Goal: Obtain resource: Download file/media

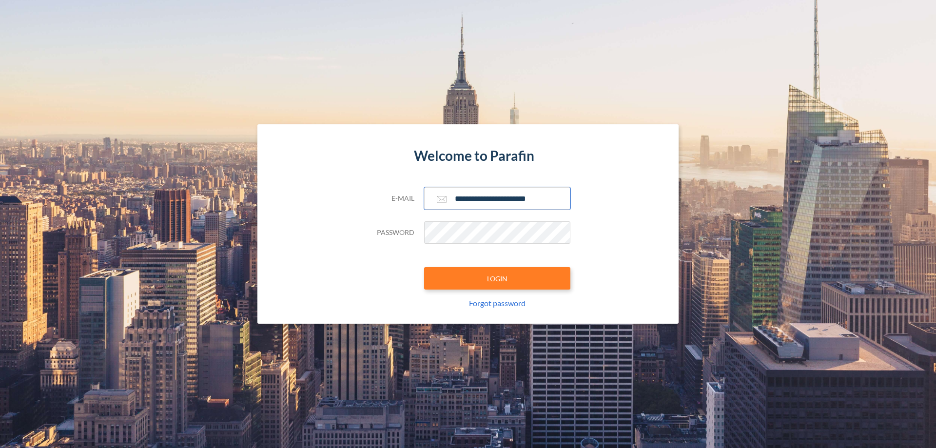
type input "**********"
click at [497, 278] on button "LOGIN" at bounding box center [497, 278] width 146 height 22
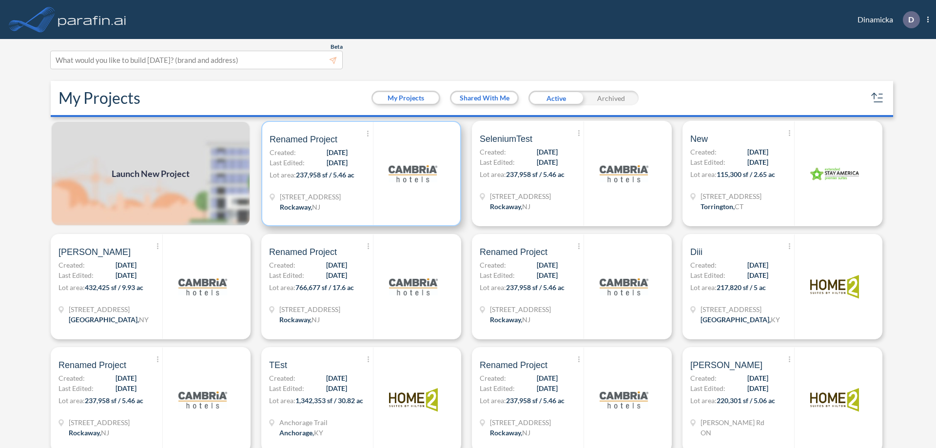
scroll to position [2, 0]
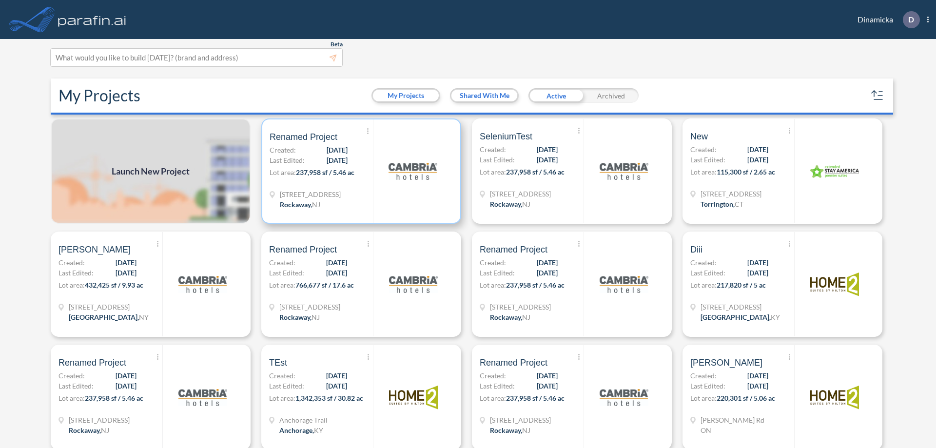
click at [359, 171] on p "Lot area: 237,958 sf / 5.46 ac" at bounding box center [321, 174] width 103 height 14
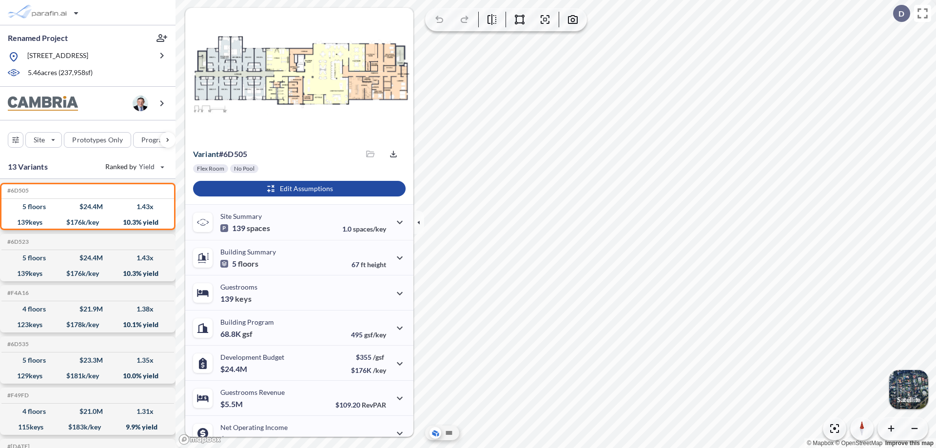
scroll to position [49, 0]
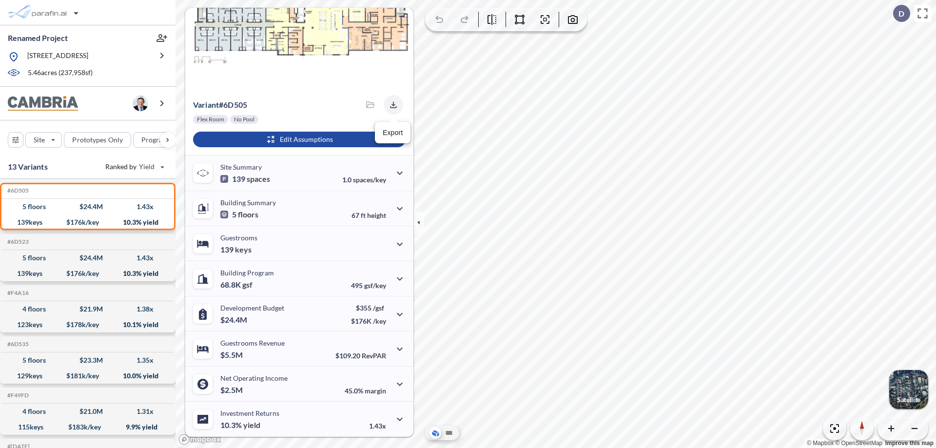
click at [391, 105] on icon "button" at bounding box center [393, 104] width 6 height 6
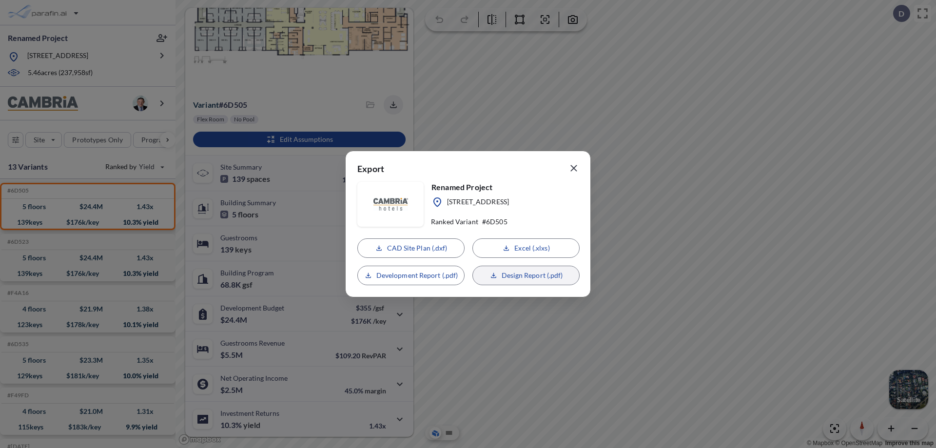
click at [526, 275] on p "Design Report (.pdf)" at bounding box center [532, 276] width 61 height 10
